Goal: Transaction & Acquisition: Purchase product/service

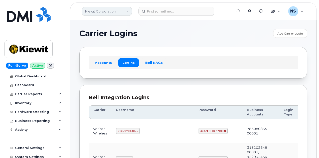
click at [107, 10] on link "Kiewit Corporation" at bounding box center [107, 11] width 50 height 9
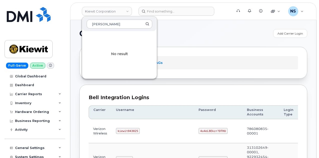
type input "Wayn"
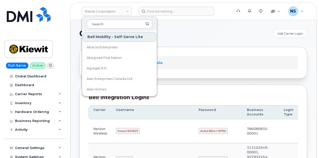
click at [170, 31] on h1 "Carrier Logins" at bounding box center [174, 34] width 191 height 8
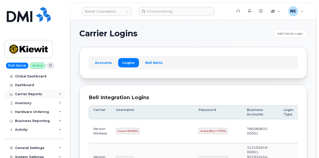
click at [29, 93] on div "Carrier Reports" at bounding box center [28, 94] width 27 height 4
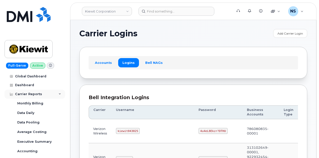
click at [26, 93] on div "Carrier Reports" at bounding box center [28, 94] width 27 height 4
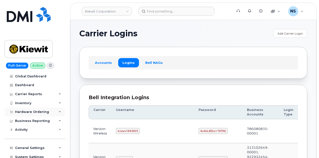
click at [28, 110] on div "Hardware Ordering" at bounding box center [32, 112] width 34 height 4
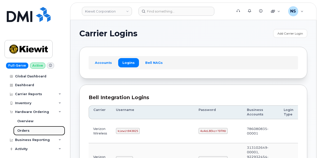
click at [28, 130] on div "Orders" at bounding box center [23, 130] width 12 height 5
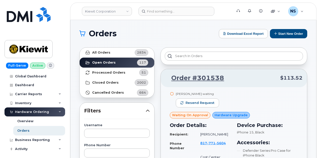
click at [280, 30] on button "Start New Order" at bounding box center [288, 33] width 37 height 9
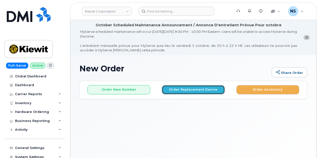
click at [201, 88] on button "Order Replacement Device" at bounding box center [193, 89] width 63 height 9
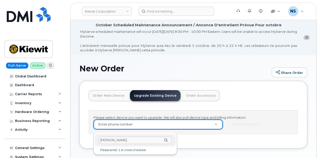
type input "Wayne Hill"
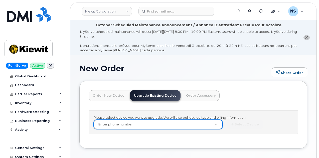
click at [116, 99] on link "Order New Device" at bounding box center [109, 95] width 40 height 11
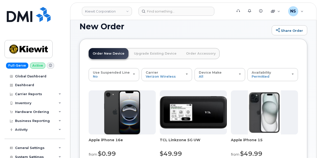
scroll to position [25, 0]
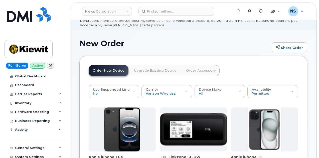
click at [167, 68] on link "Upgrade Existing Device" at bounding box center [155, 70] width 51 height 11
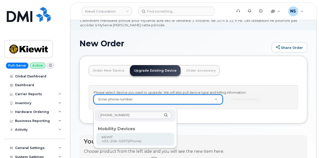
type input "402-206-5097"
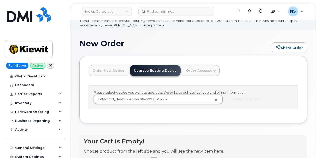
type input "1117921"
click at [256, 135] on div "Your Cart is Empty! Choose product from the left side and you will see the new …" at bounding box center [193, 152] width 228 height 35
click at [203, 99] on div "Please select device you want to upgrade. We will also pull device type and bil…" at bounding box center [193, 97] width 209 height 24
click at [227, 101] on button "Select Device" at bounding box center [245, 99] width 37 height 9
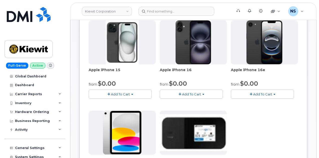
scroll to position [75, 0]
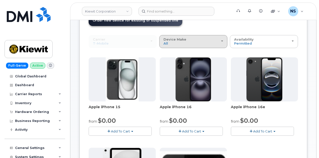
drag, startPoint x: 154, startPoint y: 45, endPoint x: 174, endPoint y: 46, distance: 19.8
click at [164, 45] on div "Device Make All iPhone Modem Tablet" at bounding box center [194, 42] width 60 height 8
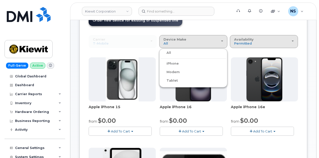
click at [234, 38] on span "Availability" at bounding box center [244, 39] width 20 height 4
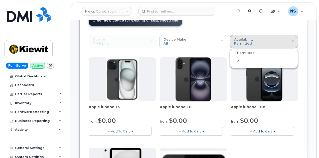
click at [231, 61] on div "All" at bounding box center [264, 61] width 66 height 6
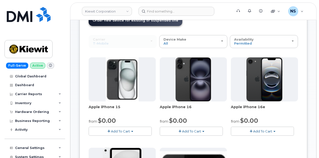
click at [246, 61] on img at bounding box center [264, 79] width 36 height 44
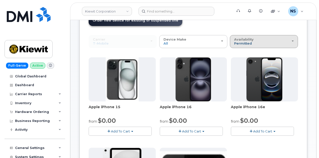
click at [234, 44] on span "Permitted" at bounding box center [243, 43] width 18 height 4
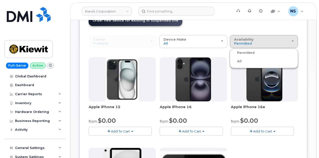
click at [231, 60] on label "All" at bounding box center [236, 61] width 11 height 6
click at [0, 0] on input "All" at bounding box center [0, 0] width 0 height 0
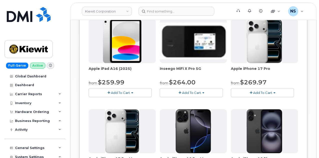
scroll to position [300, 0]
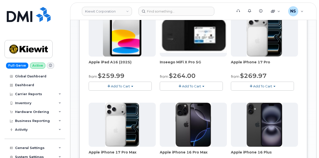
click at [253, 84] on span "Add To Cart" at bounding box center [262, 86] width 19 height 4
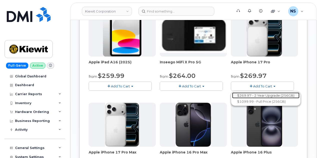
click at [232, 92] on link "$269.97 - 2 Year Upgrade (256GB)" at bounding box center [265, 95] width 67 height 6
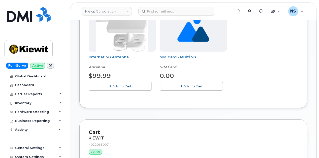
scroll to position [115, 0]
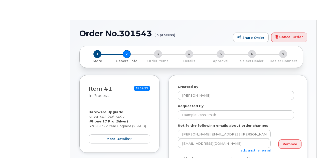
select select
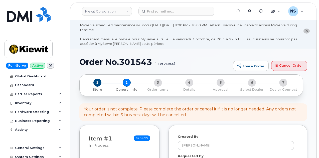
scroll to position [75, 0]
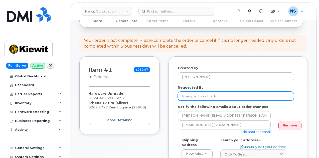
drag, startPoint x: 178, startPoint y: 92, endPoint x: 184, endPoint y: 97, distance: 7.9
click at [178, 92] on div "Requested By" at bounding box center [238, 93] width 120 height 16
click at [184, 97] on input "Requested By" at bounding box center [236, 96] width 116 height 9
paste input "Wayne.Hill"
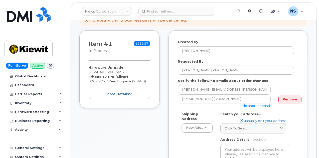
scroll to position [125, 0]
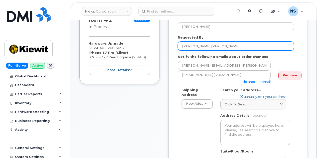
click at [194, 49] on input "Wayne.Hill" at bounding box center [236, 46] width 116 height 9
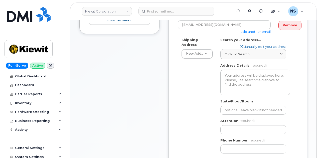
type input "Wayne Hill"
click at [202, 79] on div "Shipping Address New Address New Address 8880 Penrose Ln 4650 Business Center D…" at bounding box center [236, 98] width 116 height 120
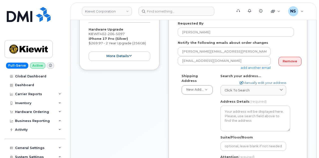
scroll to position [175, 0]
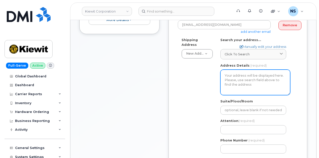
click at [228, 79] on textarea "Address Details" at bounding box center [255, 83] width 70 height 26
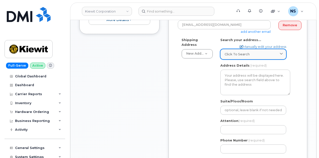
click at [227, 52] on span "Click to search" at bounding box center [237, 54] width 25 height 5
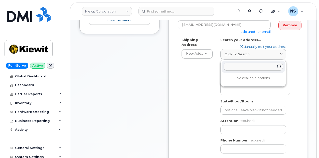
paste input "1550 Mike Fahey St, Omaha NE 68102"
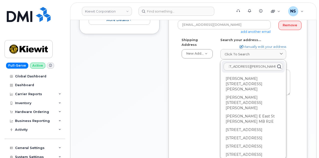
type input "1550 Mike Fahey St, Omaha NE 68102"
drag, startPoint x: 188, startPoint y: 79, endPoint x: 231, endPoint y: 59, distance: 47.5
click at [191, 78] on div "Shipping Address New Address New Address 8880 Penrose Ln 4650 Business Center D…" at bounding box center [236, 98] width 116 height 120
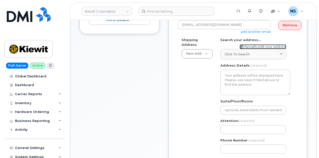
click at [247, 45] on link "Manually edit your address" at bounding box center [263, 46] width 47 height 5
select select
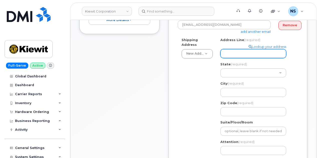
click at [234, 54] on input "Address Line (required)" at bounding box center [253, 53] width 66 height 9
paste input "1550 Mike Fahey St, Omaha NE 68102"
select select
type input "1550 Mike Fahey St, Omaha NE 68102"
drag, startPoint x: 283, startPoint y: 54, endPoint x: 256, endPoint y: 56, distance: 26.9
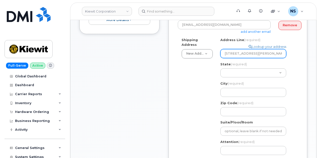
click at [256, 56] on input "1550 Mike Fahey St, Omaha NE 68102" at bounding box center [253, 53] width 66 height 9
select select
type input "1550 Mike Fahey St"
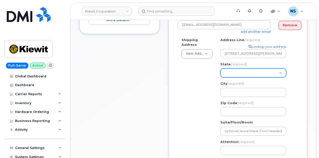
click at [256, 70] on select "Alabama Alaska American Samoa Arizona Arkansas California Colorado Connecticut …" at bounding box center [253, 72] width 66 height 9
click at [208, 82] on div "Shipping Address New Address New Address 8880 Penrose Ln 4650 Business Center D…" at bounding box center [236, 108] width 116 height 141
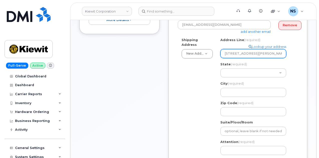
click at [265, 51] on input "1550 Mike Fahey St" at bounding box center [253, 53] width 66 height 9
paste input ", Omaha NE 68102"
select select
type input "1550 Mike Fahey St, Omaha NE 68102"
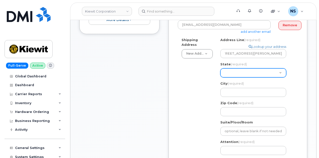
scroll to position [0, 0]
click at [254, 70] on select "Alabama Alaska American Samoa Arizona Arkansas California Colorado Connecticut …" at bounding box center [253, 72] width 66 height 9
select select "NE"
click at [220, 68] on select "Alabama Alaska American Samoa Arizona Arkansas California Colorado Connecticut …" at bounding box center [253, 72] width 66 height 9
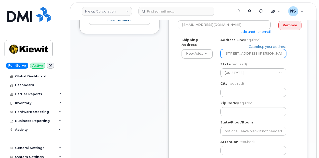
click at [275, 53] on input "1550 Mike Fahey St, Omaha NE 68102" at bounding box center [253, 53] width 66 height 9
select select
type input "1550 Mike Fahey St"
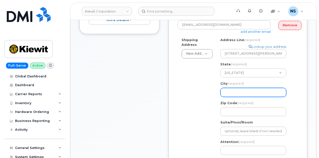
click at [244, 89] on input "City (required)" at bounding box center [253, 92] width 66 height 9
paste input ", Omaha NE 68102"
select select
type input ", Omaha NE 68102"
drag, startPoint x: 226, startPoint y: 94, endPoint x: 213, endPoint y: 95, distance: 13.5
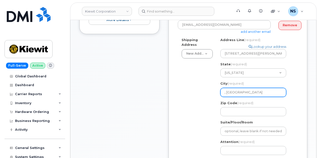
click at [213, 95] on div "Shipping Address New Address New Address 8880 Penrose Ln 4650 Business Center D…" at bounding box center [236, 108] width 116 height 141
select select
type input "Omaha NE 68102"
click at [241, 92] on input "Omaha NE 68102" at bounding box center [253, 92] width 66 height 9
click at [240, 91] on input "Omaha NE 68102" at bounding box center [253, 92] width 66 height 9
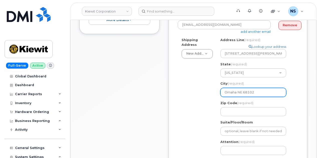
click at [242, 92] on input "Omaha NE 68102" at bounding box center [253, 92] width 66 height 9
click at [243, 92] on input "Omaha NE 68102" at bounding box center [253, 92] width 66 height 9
drag, startPoint x: 243, startPoint y: 92, endPoint x: 236, endPoint y: 92, distance: 6.8
click at [236, 92] on input "Omaha NE 68102" at bounding box center [253, 92] width 66 height 9
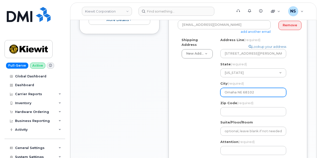
click at [238, 92] on input "Omaha NE 68102" at bounding box center [253, 92] width 66 height 9
click at [249, 92] on input "Omaha NE 68102" at bounding box center [253, 92] width 66 height 9
click at [240, 91] on input "Omaha NE 68102" at bounding box center [253, 92] width 66 height 9
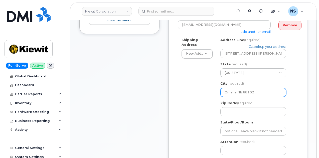
click at [240, 91] on input "Omaha NE 68102" at bounding box center [253, 92] width 66 height 9
select select
type input "Omaha 68102"
click at [242, 91] on input "Omaha 68102" at bounding box center [253, 92] width 66 height 9
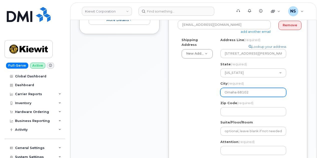
select select
type input "Omaha"
select select
type input "Omaha 68102"
select select
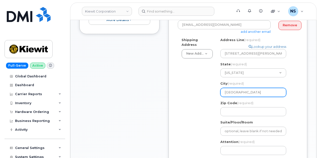
type input "Omaha"
click at [246, 102] on span "(required)" at bounding box center [245, 103] width 16 height 4
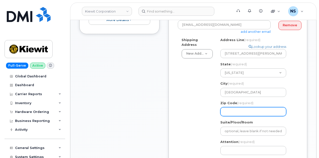
click at [246, 107] on input "Zip Code (required)" at bounding box center [253, 111] width 66 height 9
click at [245, 106] on div "Zip Code (required)" at bounding box center [255, 109] width 70 height 16
click at [230, 112] on input "Zip Code (required)" at bounding box center [253, 111] width 66 height 9
paste input "68102"
select select
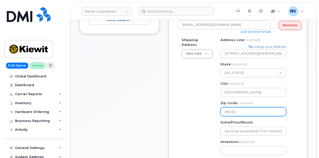
type input "68102"
click at [195, 112] on div "Shipping Address New Address New Address 8880 Penrose Ln 4650 Business Center D…" at bounding box center [236, 108] width 116 height 141
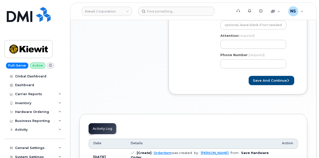
scroll to position [250, 0]
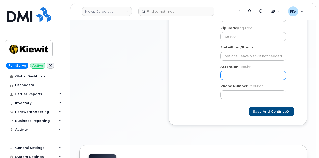
click at [238, 75] on input "Attention (required)" at bounding box center [253, 75] width 66 height 9
select select
type input "K"
select select
type input "Ki"
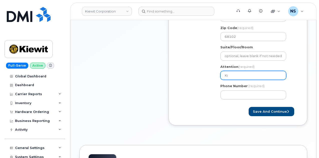
select select
type input "Kie"
select select
type input "Kiei"
select select
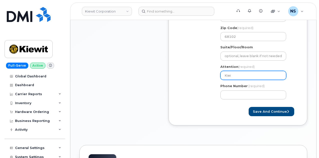
type input "Kieiw"
select select
type input "Kieiwi"
select select
type input "Kieiw"
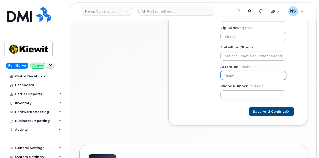
select select
type input "Kiei"
select select
type input "Kie"
select select
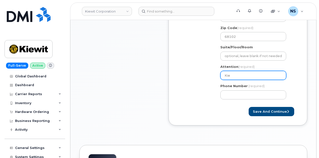
type input "Kiew"
select select
type input "Kiewi"
select select
type input "Kiewit"
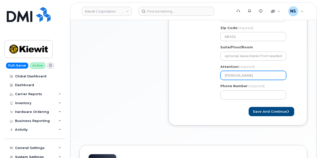
select select
type input "W"
select select
type input "Wa"
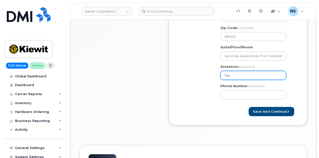
select select
type input "Wan"
select select
type input "Wany"
select select
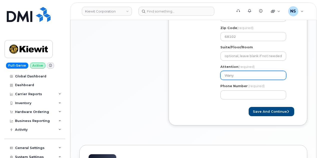
type input "Wan"
select select
type input "Wa"
select select
type input "Way"
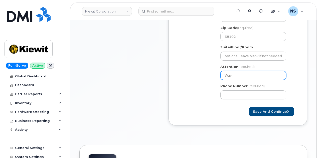
select select
type input "Wayn"
select select
type input "Wayne"
select select
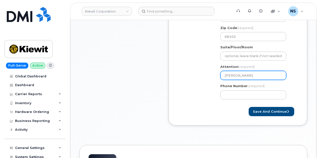
type input "Wayne H"
select select
type input "Wayne Hi"
select select
type input "Wayne Hil"
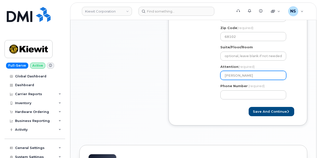
select select
type input "Wayne Hill"
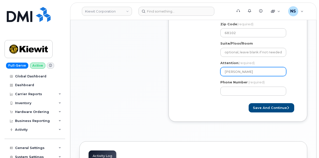
scroll to position [275, 0]
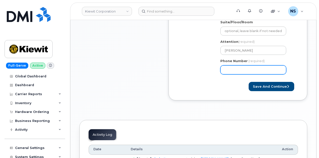
click at [249, 73] on input "Phone Number" at bounding box center [253, 69] width 66 height 9
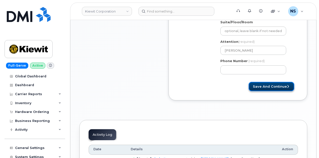
click at [261, 87] on button "Save and Continue" at bounding box center [272, 86] width 46 height 9
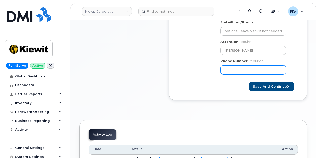
click at [241, 70] on input "Phone Number" at bounding box center [253, 69] width 66 height 9
click at [232, 71] on input "Phone Number" at bounding box center [253, 69] width 66 height 9
select select
type input "4022065097"
paste input "number"
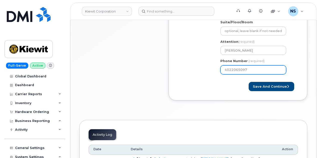
select select
click at [240, 70] on input "Phone Number" at bounding box center [253, 69] width 66 height 9
select select
type input "4022712925"
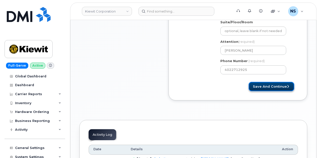
click at [264, 84] on button "Save and Continue" at bounding box center [272, 86] width 46 height 9
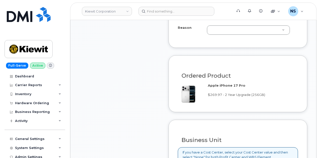
scroll to position [326, 0]
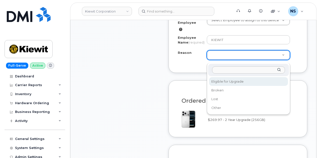
drag, startPoint x: 217, startPoint y: 84, endPoint x: 118, endPoint y: 90, distance: 99.6
select select "eligible_for_upgrade"
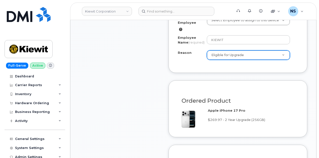
click at [118, 90] on div "Item #1 in process $269.97 Hardware Upgrade KIEWIT 402 206 5097 iPhone 17 Pro (…" at bounding box center [119, 56] width 80 height 501
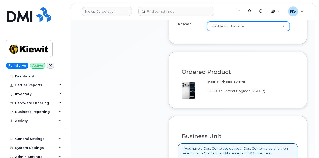
scroll to position [351, 0]
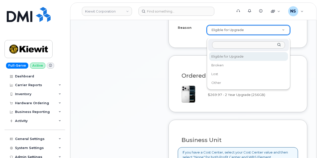
drag, startPoint x: 223, startPoint y: 35, endPoint x: 215, endPoint y: 42, distance: 10.4
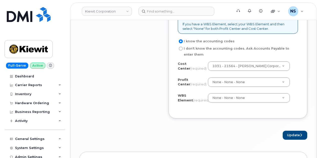
scroll to position [501, 0]
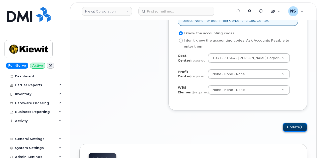
click at [290, 129] on button "Update" at bounding box center [295, 127] width 25 height 9
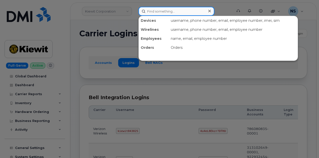
click at [154, 7] on input at bounding box center [176, 11] width 76 height 9
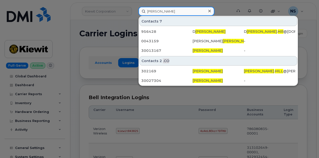
type input "[PERSON_NAME]"
drag, startPoint x: 172, startPoint y: 12, endPoint x: 111, endPoint y: 13, distance: 60.9
click at [134, 13] on div "[PERSON_NAME] Contacts [STREET_ADDRESS][PERSON_NAME][PERSON_NAME] [PERSON_NAME]…" at bounding box center [183, 11] width 99 height 9
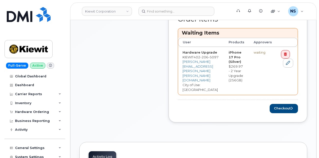
scroll to position [275, 0]
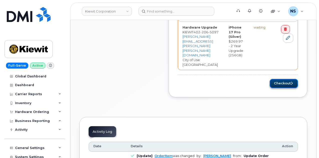
click at [278, 79] on button "Checkout" at bounding box center [284, 83] width 28 height 9
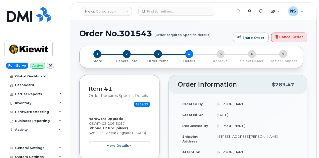
select select
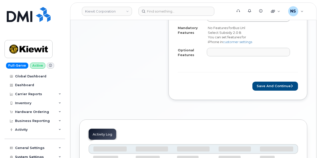
scroll to position [260, 0]
click at [265, 85] on button "Save and Continue" at bounding box center [275, 86] width 46 height 9
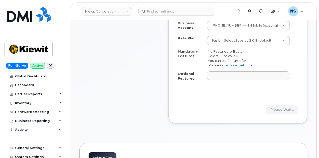
scroll to position [210, 0]
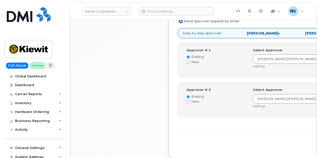
scroll to position [260, 0]
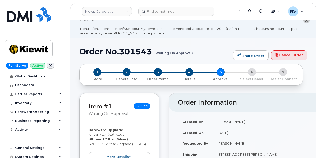
scroll to position [25, 0]
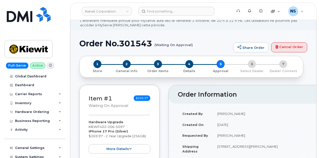
click at [119, 40] on h1 "Order No.301543 (Waiting On Approval)" at bounding box center [154, 43] width 151 height 9
click at [137, 50] on div "Order No.301543 (Waiting On Approval) Share Order Cancel Order" at bounding box center [193, 47] width 228 height 17
drag, startPoint x: 137, startPoint y: 49, endPoint x: 138, endPoint y: 45, distance: 4.5
click at [137, 50] on div "Order No.301543 (Waiting On Approval) Share Order Cancel Order" at bounding box center [193, 47] width 228 height 17
click at [138, 44] on h1 "Order No.301543 (Waiting On Approval)" at bounding box center [154, 43] width 151 height 9
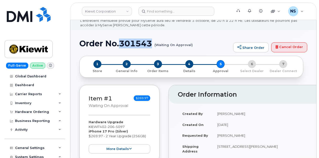
drag, startPoint x: 138, startPoint y: 44, endPoint x: 137, endPoint y: 53, distance: 9.0
click at [138, 45] on h1 "Order No.301543 (Waiting On Approval)" at bounding box center [154, 43] width 151 height 9
copy h1 "301543"
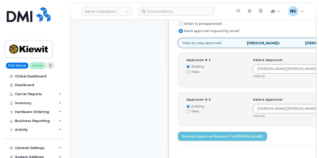
scroll to position [250, 0]
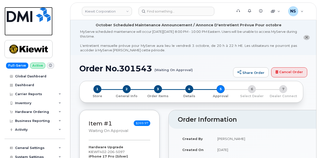
click at [23, 10] on img at bounding box center [29, 14] width 44 height 15
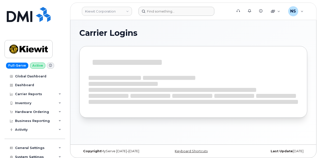
drag, startPoint x: 149, startPoint y: 4, endPoint x: 147, endPoint y: 10, distance: 7.0
click at [149, 5] on header "[PERSON_NAME] Corporation Support Alerts Knowledge Base Quicklinks Suspend / Ca…" at bounding box center [193, 12] width 246 height 18
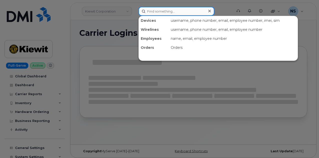
drag, startPoint x: 147, startPoint y: 10, endPoint x: 154, endPoint y: 11, distance: 7.5
click at [147, 10] on input at bounding box center [176, 11] width 76 height 9
paste input "301543"
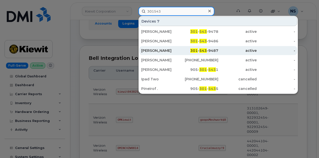
scroll to position [75, 0]
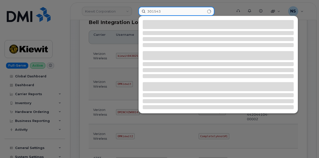
type input "301543"
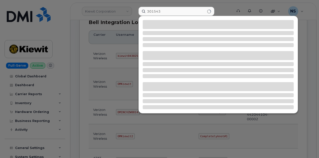
drag, startPoint x: 86, startPoint y: 24, endPoint x: 88, endPoint y: 19, distance: 5.1
click at [86, 23] on div at bounding box center [159, 79] width 319 height 158
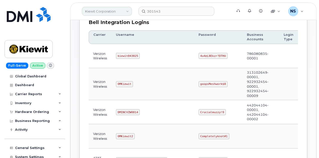
click at [94, 11] on link "Kiewit Corporation" at bounding box center [107, 11] width 50 height 9
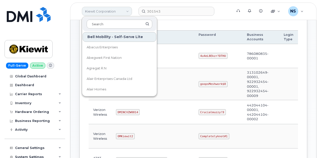
click at [91, 13] on link "Kiewit Corporation" at bounding box center [107, 11] width 50 height 9
drag, startPoint x: 30, startPoint y: 110, endPoint x: 28, endPoint y: 114, distance: 4.6
click at [30, 110] on div "Hardware Ordering" at bounding box center [32, 112] width 34 height 4
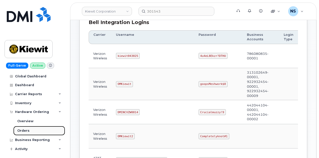
click at [25, 128] on link "Orders" at bounding box center [39, 131] width 52 height 10
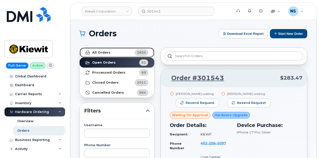
click at [97, 49] on link "All Orders 2835" at bounding box center [117, 53] width 75 height 10
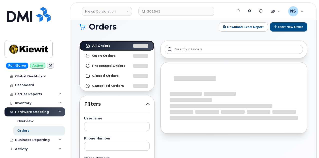
scroll to position [100, 0]
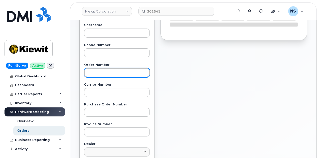
click at [101, 71] on input "text" at bounding box center [117, 72] width 66 height 9
paste input "301543"
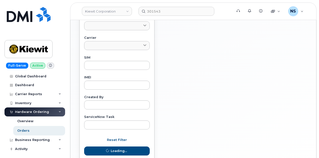
scroll to position [259, 0]
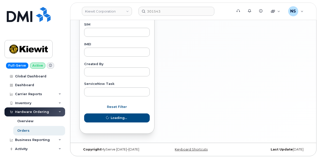
type input "301543"
click at [129, 120] on div "Reset Filter Loading..." at bounding box center [117, 112] width 66 height 20
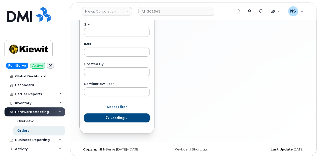
click at [129, 120] on div "Reset Filter Loading..." at bounding box center [117, 112] width 66 height 20
click at [129, 119] on div "Reset Filter Loading..." at bounding box center [117, 112] width 66 height 20
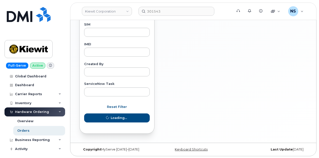
click at [128, 119] on div "Reset Filter Loading..." at bounding box center [117, 112] width 66 height 20
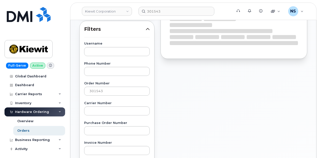
scroll to position [0, 0]
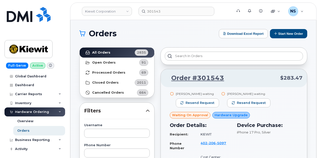
click at [177, 93] on div "[PERSON_NAME] waiting" at bounding box center [197, 94] width 43 height 4
drag, startPoint x: 175, startPoint y: 93, endPoint x: 201, endPoint y: 92, distance: 26.1
click at [201, 92] on div "[PERSON_NAME] waiting Resend request" at bounding box center [195, 102] width 51 height 20
copy div "[PERSON_NAME]"
click at [230, 83] on div "Order #301543 $283.47" at bounding box center [234, 78] width 146 height 18
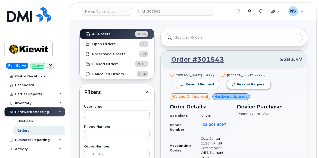
scroll to position [25, 0]
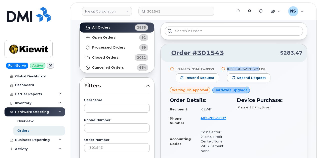
drag, startPoint x: 225, startPoint y: 67, endPoint x: 251, endPoint y: 70, distance: 26.5
click at [251, 70] on div "[PERSON_NAME] waiting Resend request" at bounding box center [246, 77] width 51 height 20
copy div "[PERSON_NAME]"
